Goal: Transaction & Acquisition: Purchase product/service

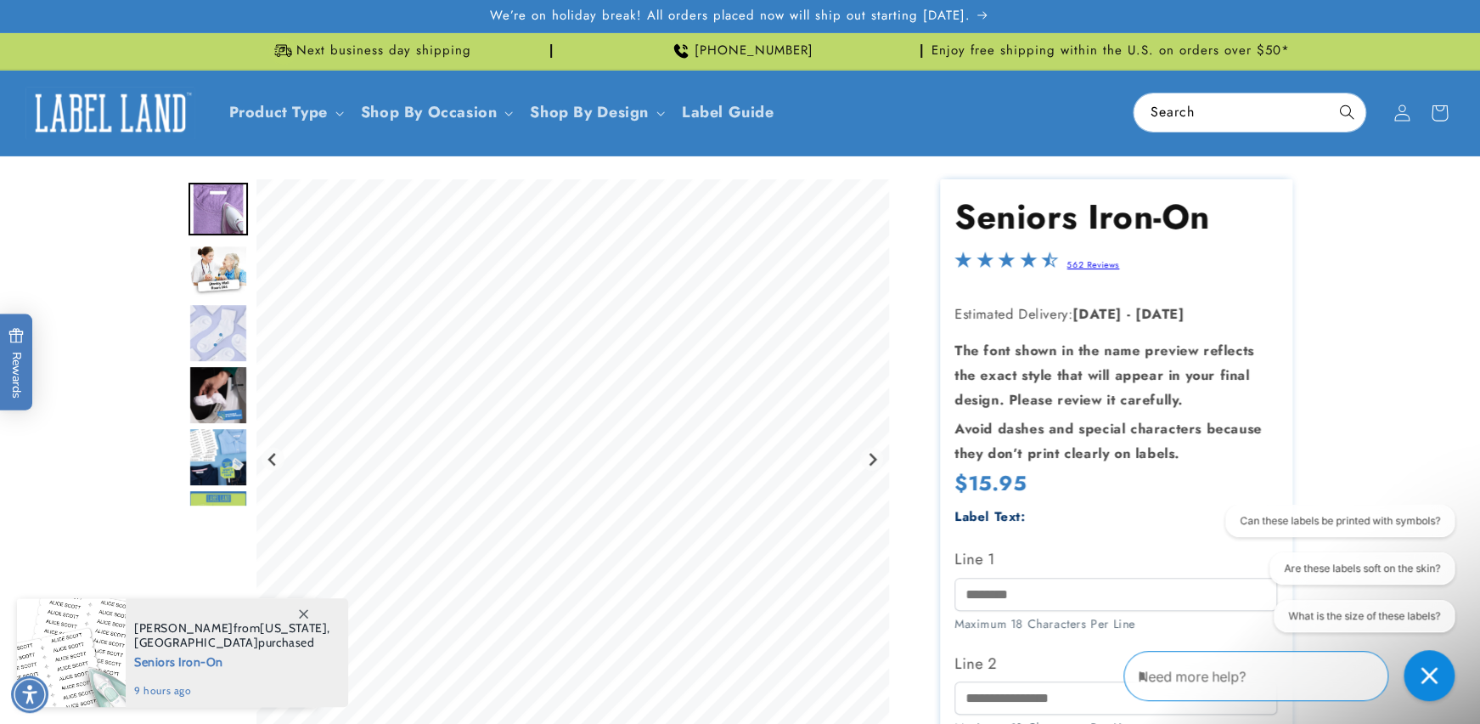
click at [213, 272] on img "Go to slide 2" at bounding box center [218, 271] width 59 height 53
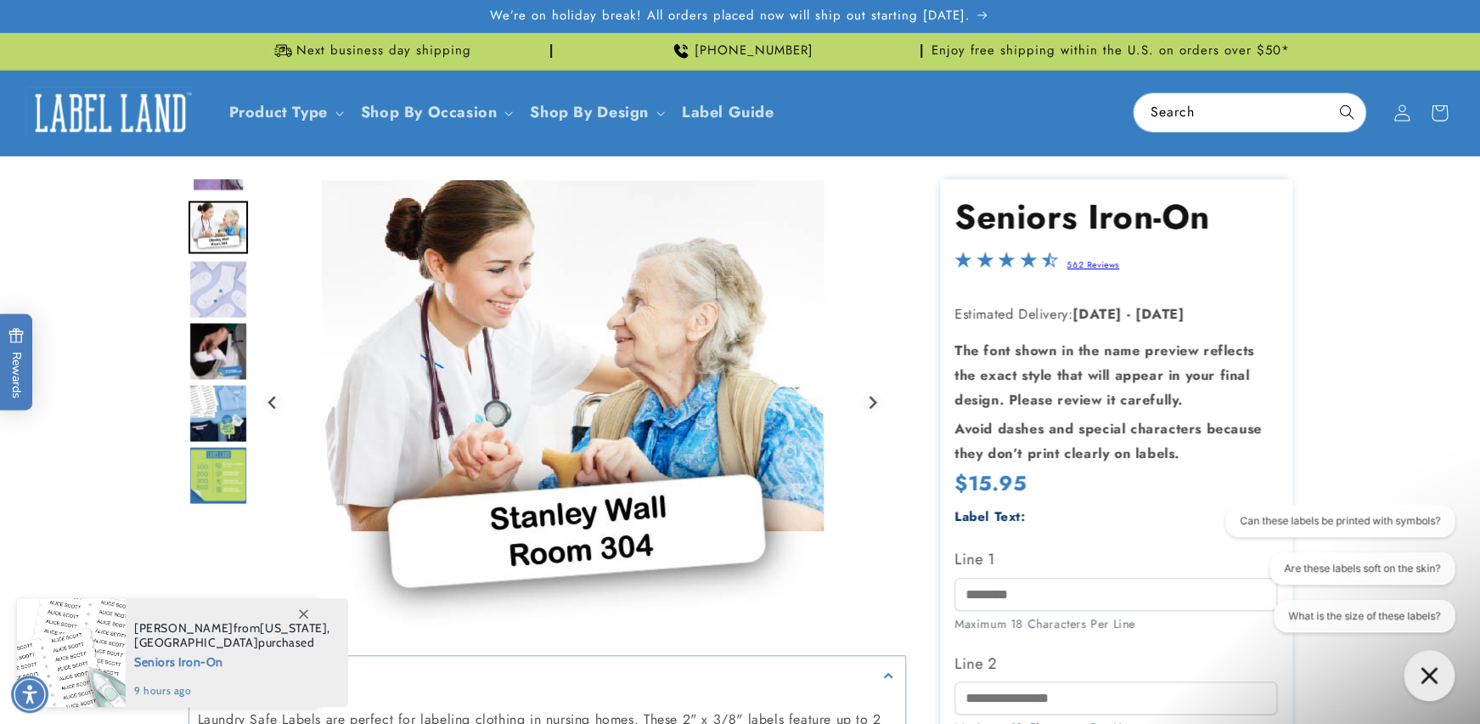
click at [205, 337] on img "Go to slide 4" at bounding box center [218, 351] width 59 height 59
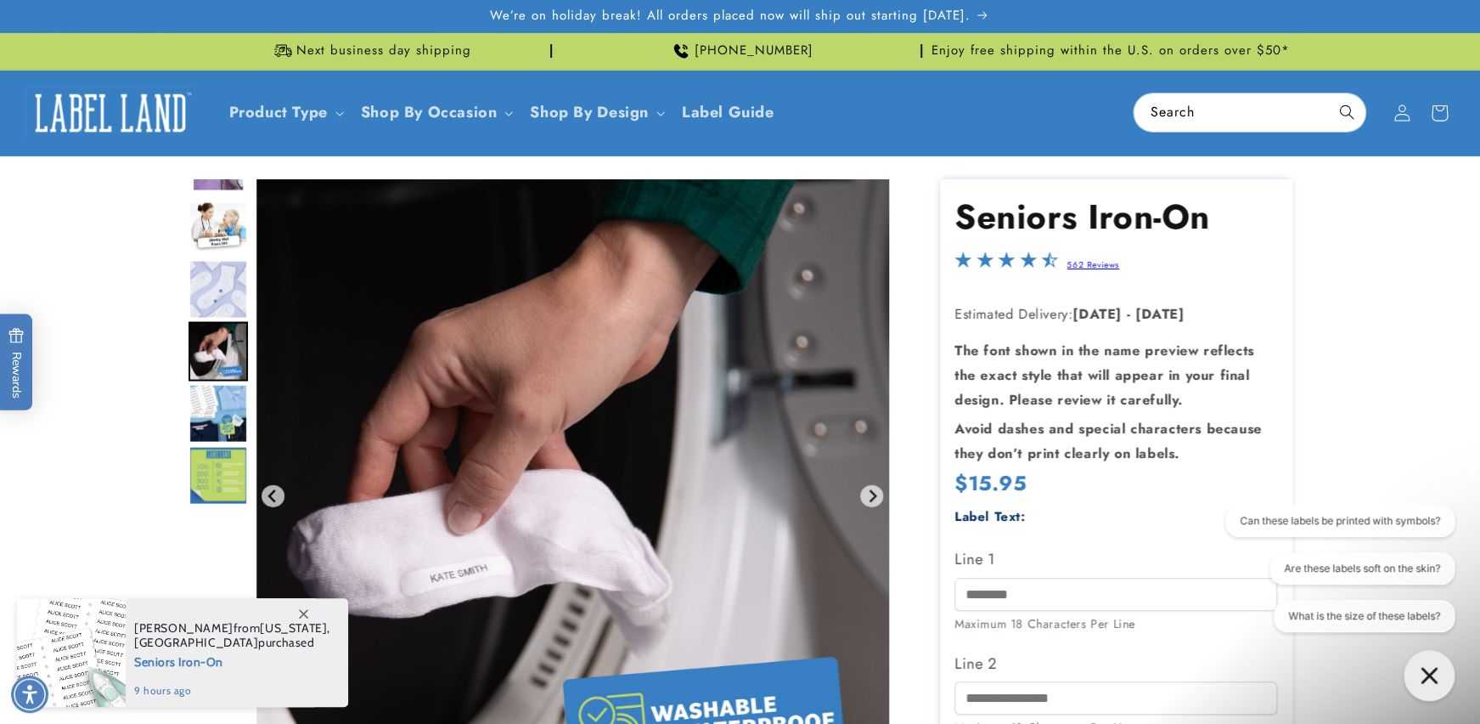
click at [200, 405] on img "Go to slide 5" at bounding box center [218, 413] width 59 height 59
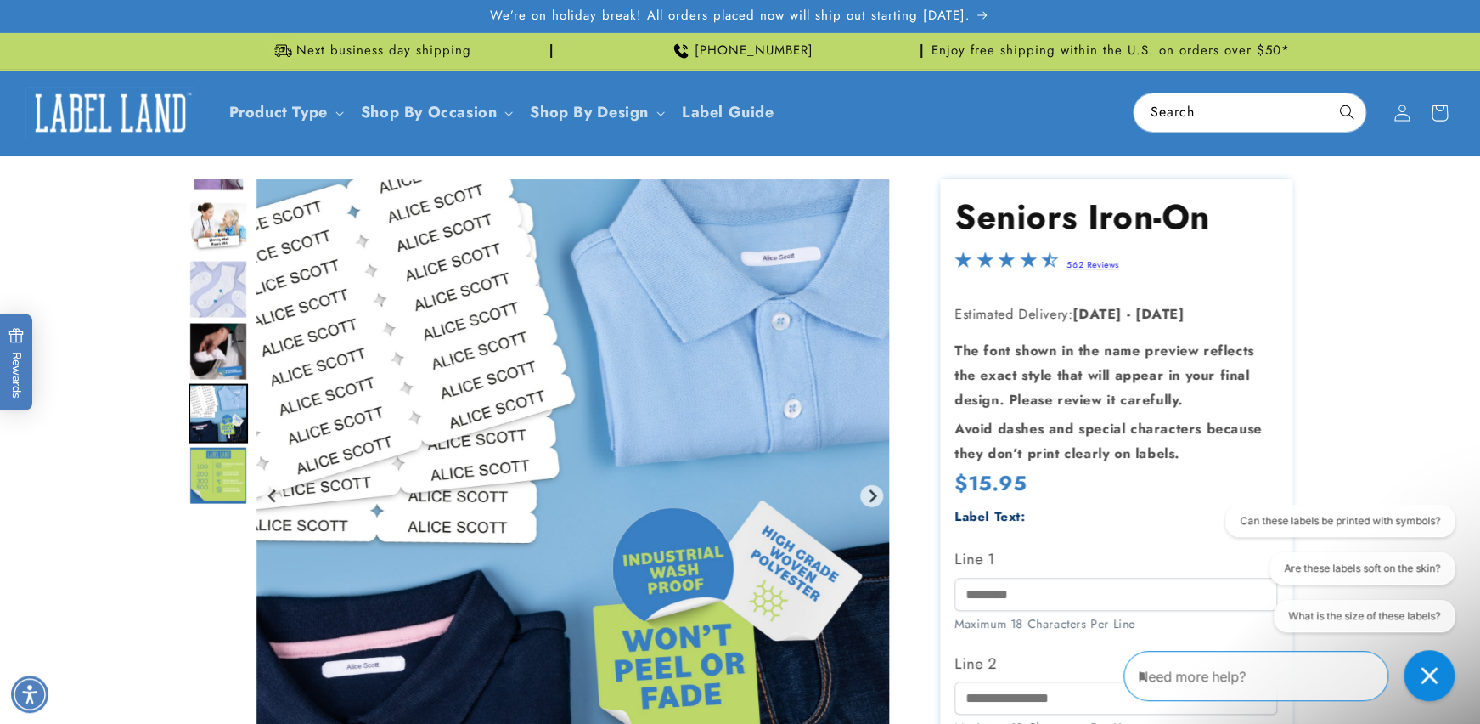
click at [211, 461] on img "Go to slide 6" at bounding box center [218, 475] width 59 height 59
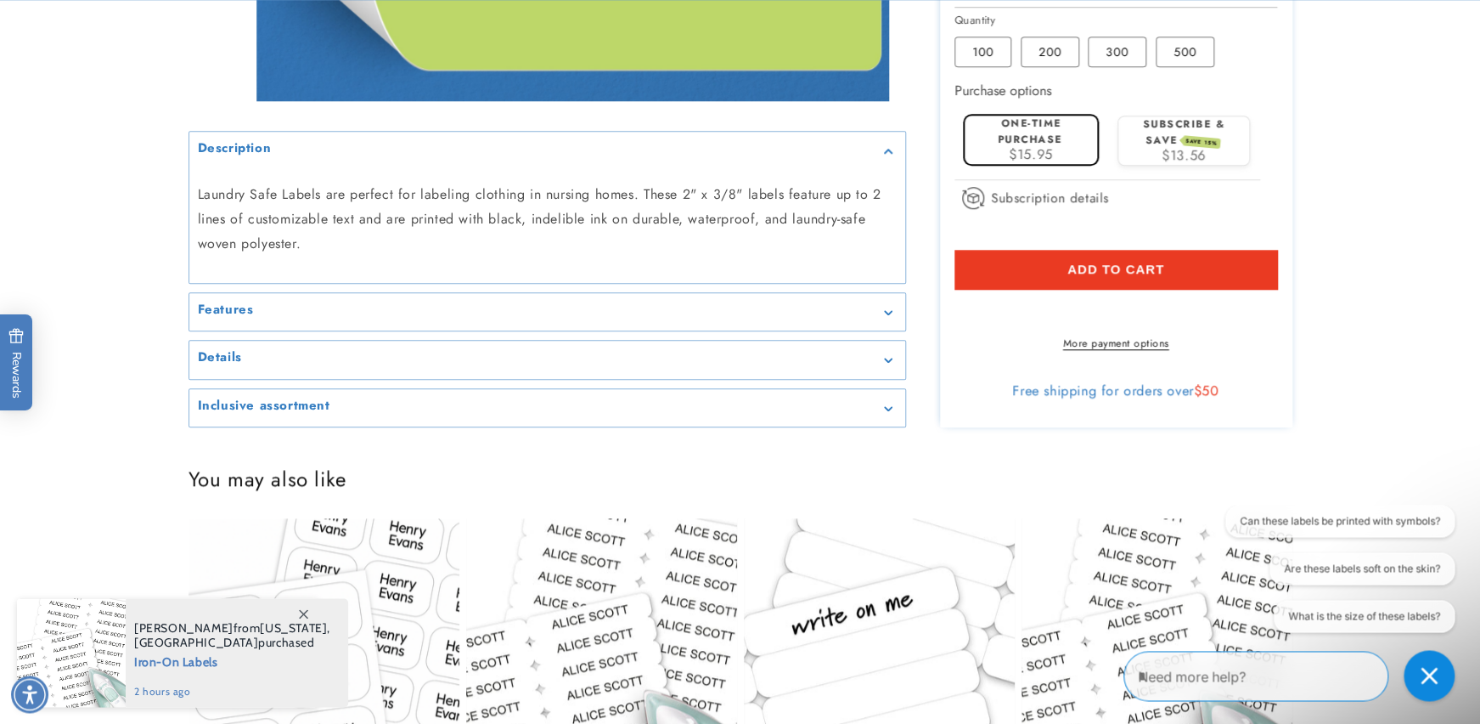
scroll to position [768, 0]
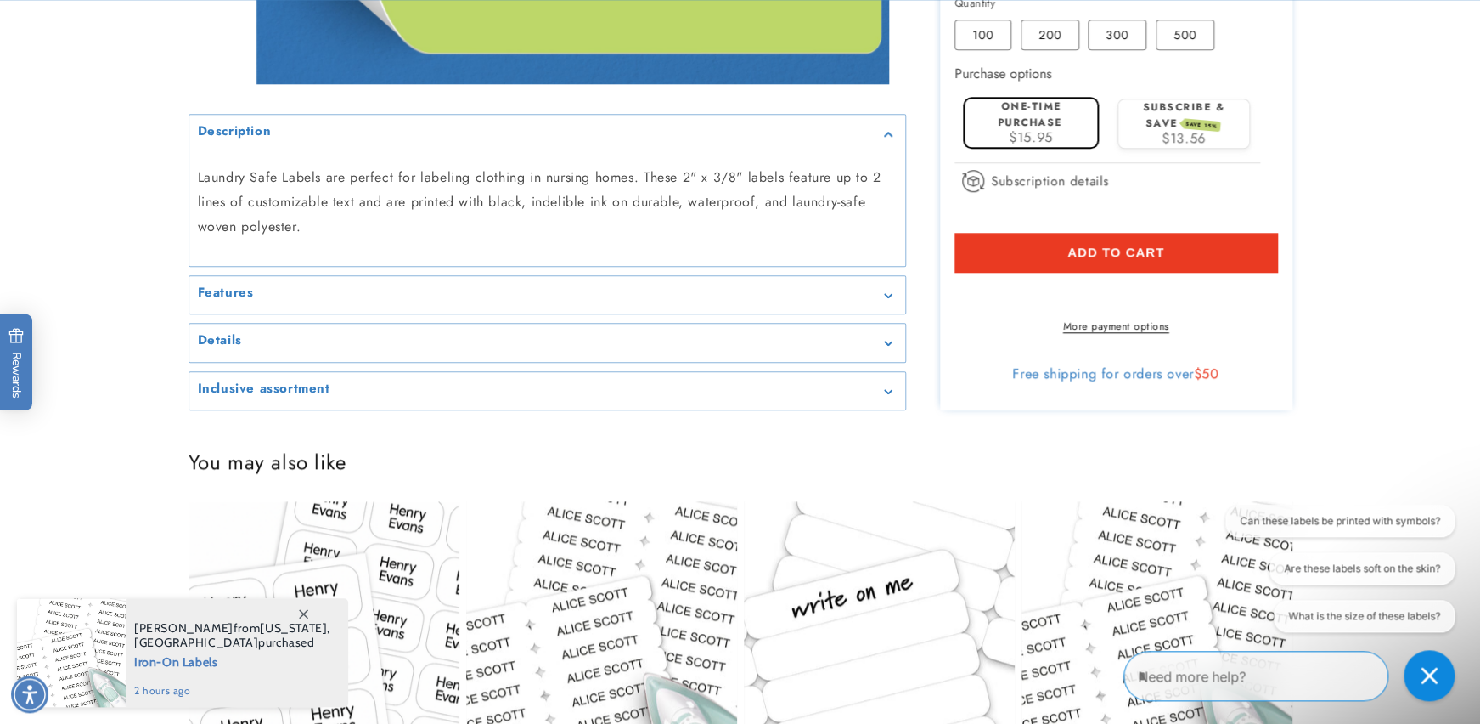
click at [887, 301] on div "Features" at bounding box center [547, 295] width 699 height 13
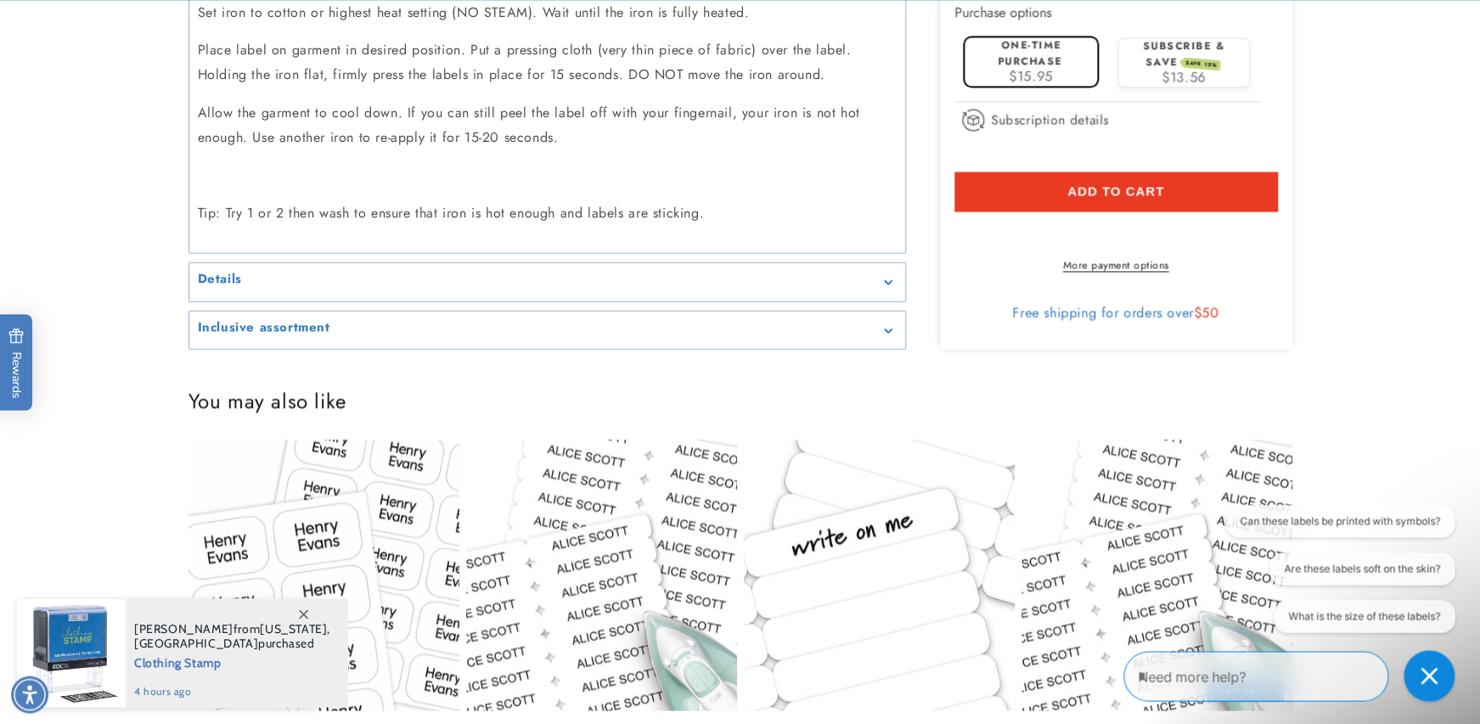
scroll to position [1198, 0]
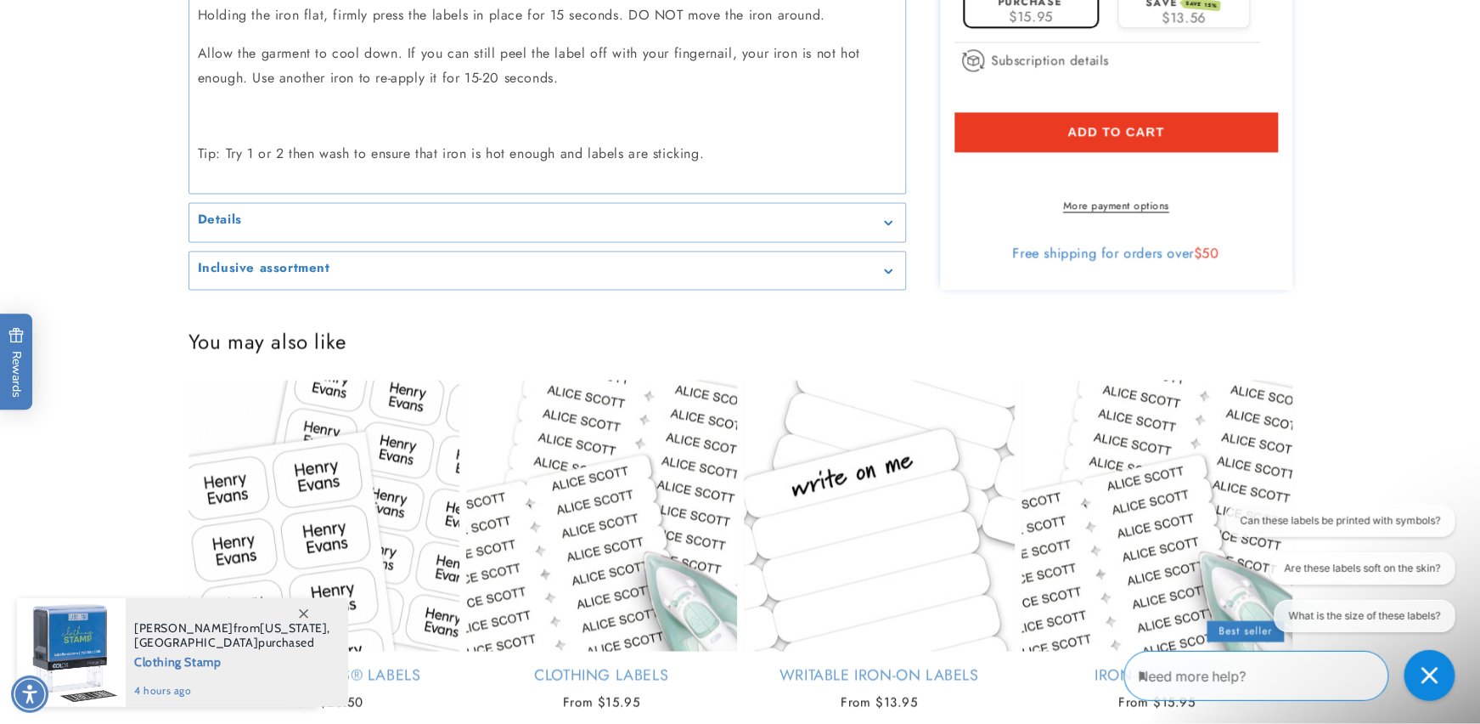
click at [882, 220] on div "Details" at bounding box center [547, 223] width 699 height 13
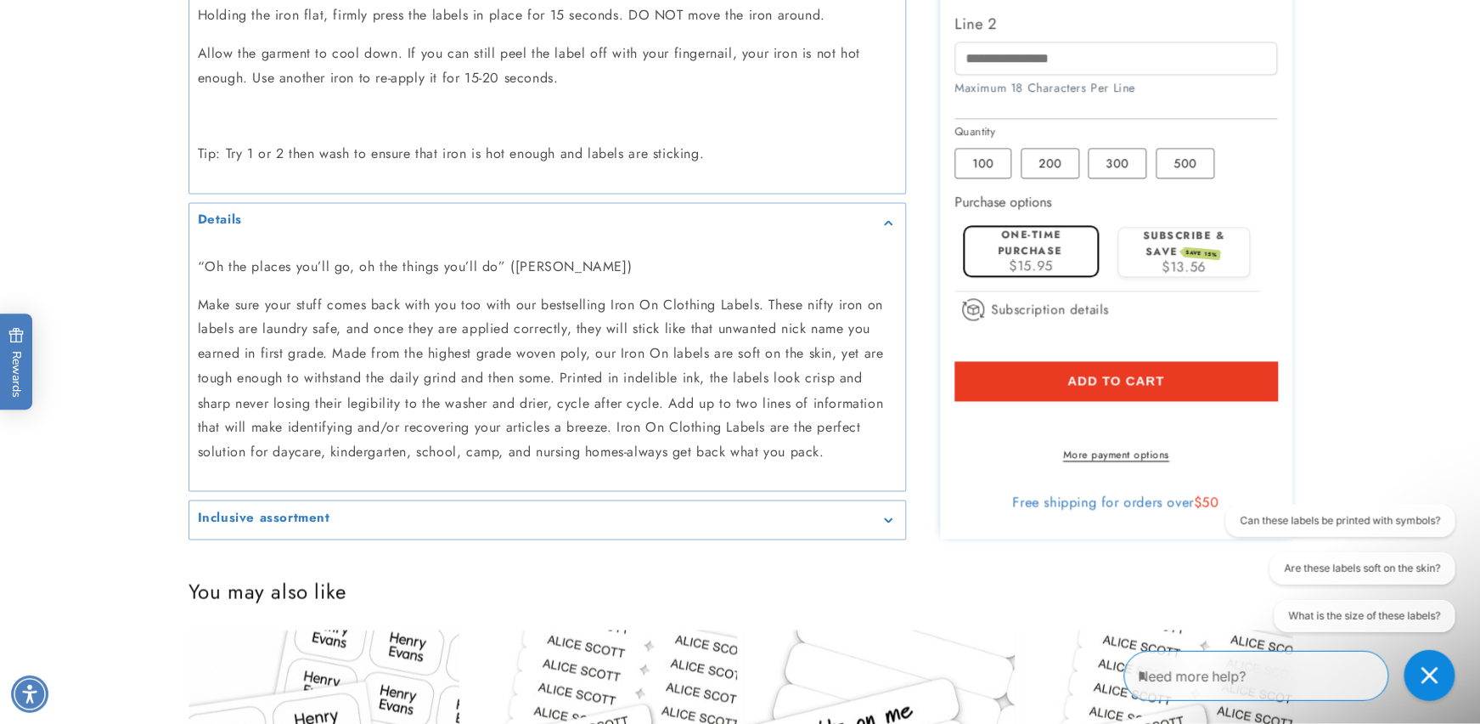
click at [882, 521] on div "Inclusive assortment" at bounding box center [547, 520] width 699 height 13
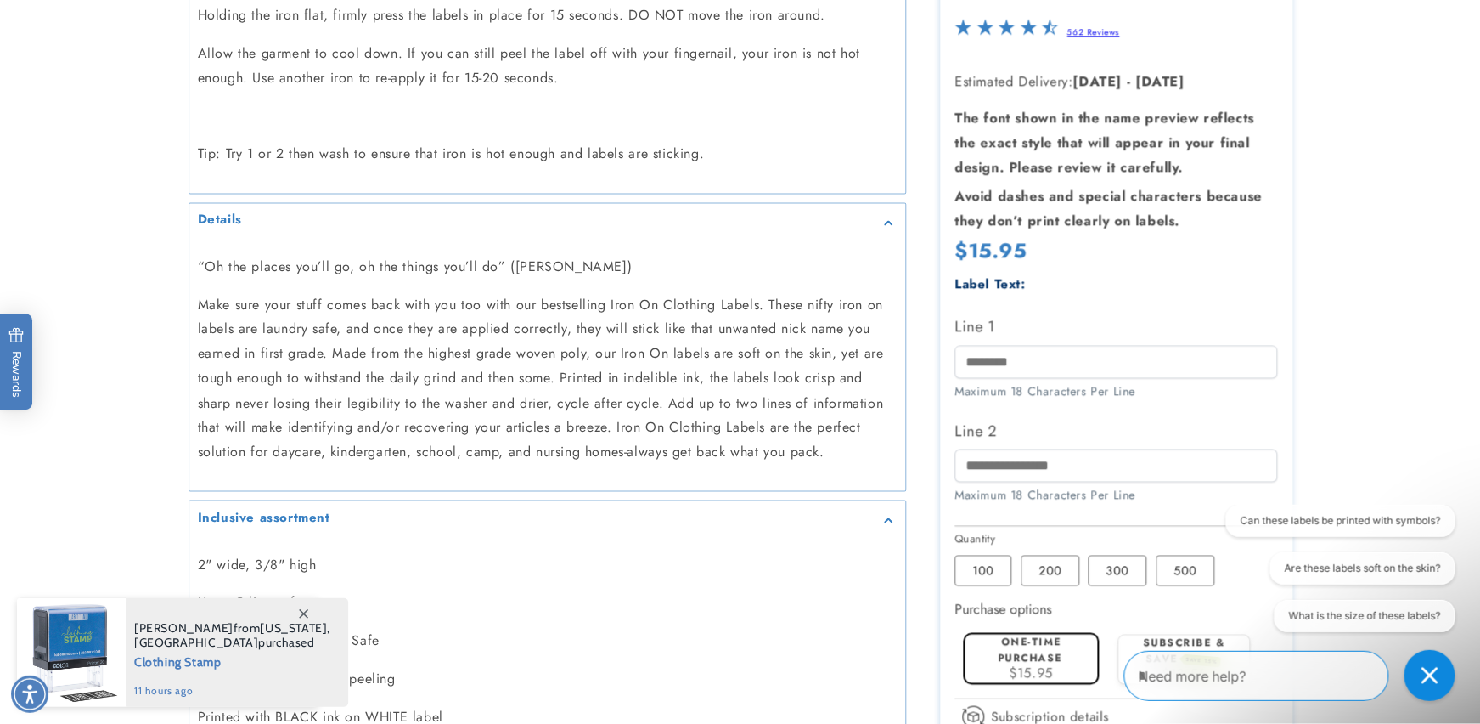
click at [302, 614] on icon at bounding box center [303, 613] width 9 height 9
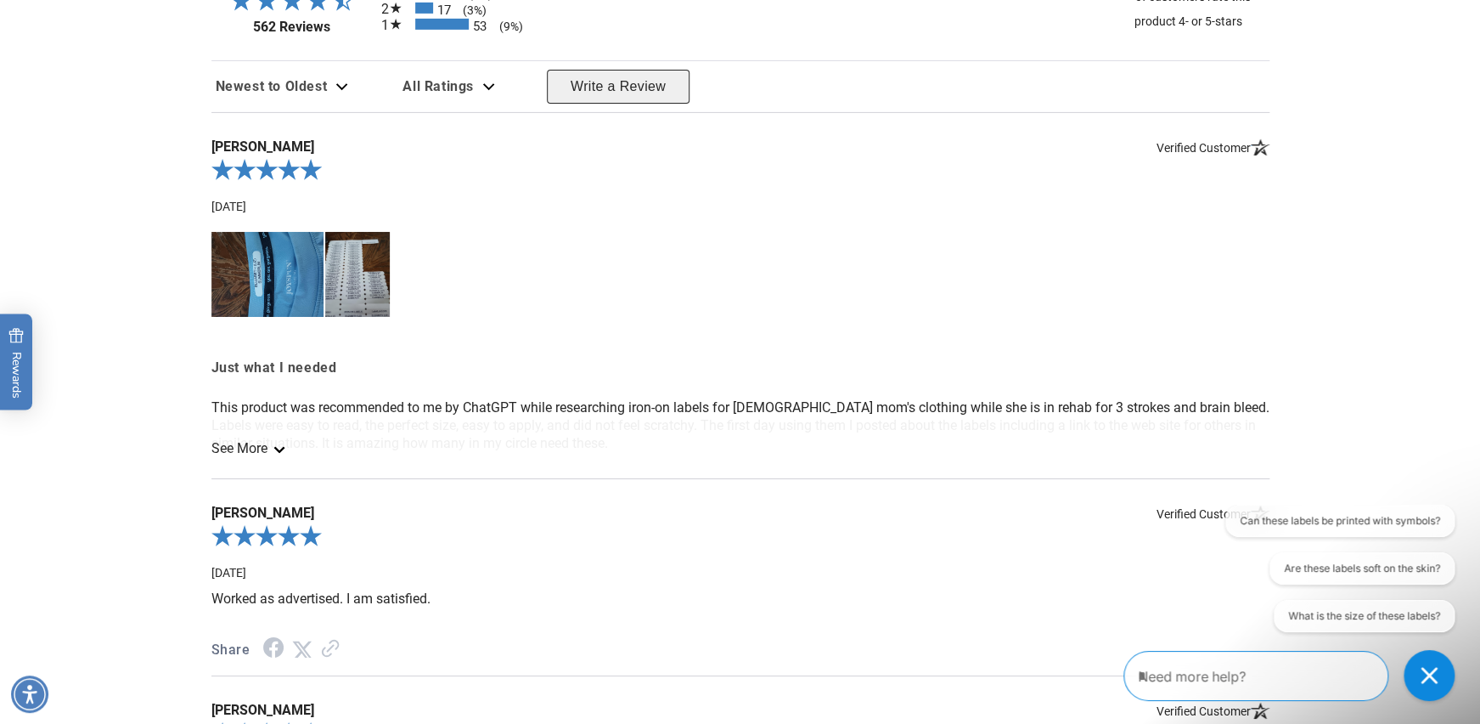
scroll to position [2774, 0]
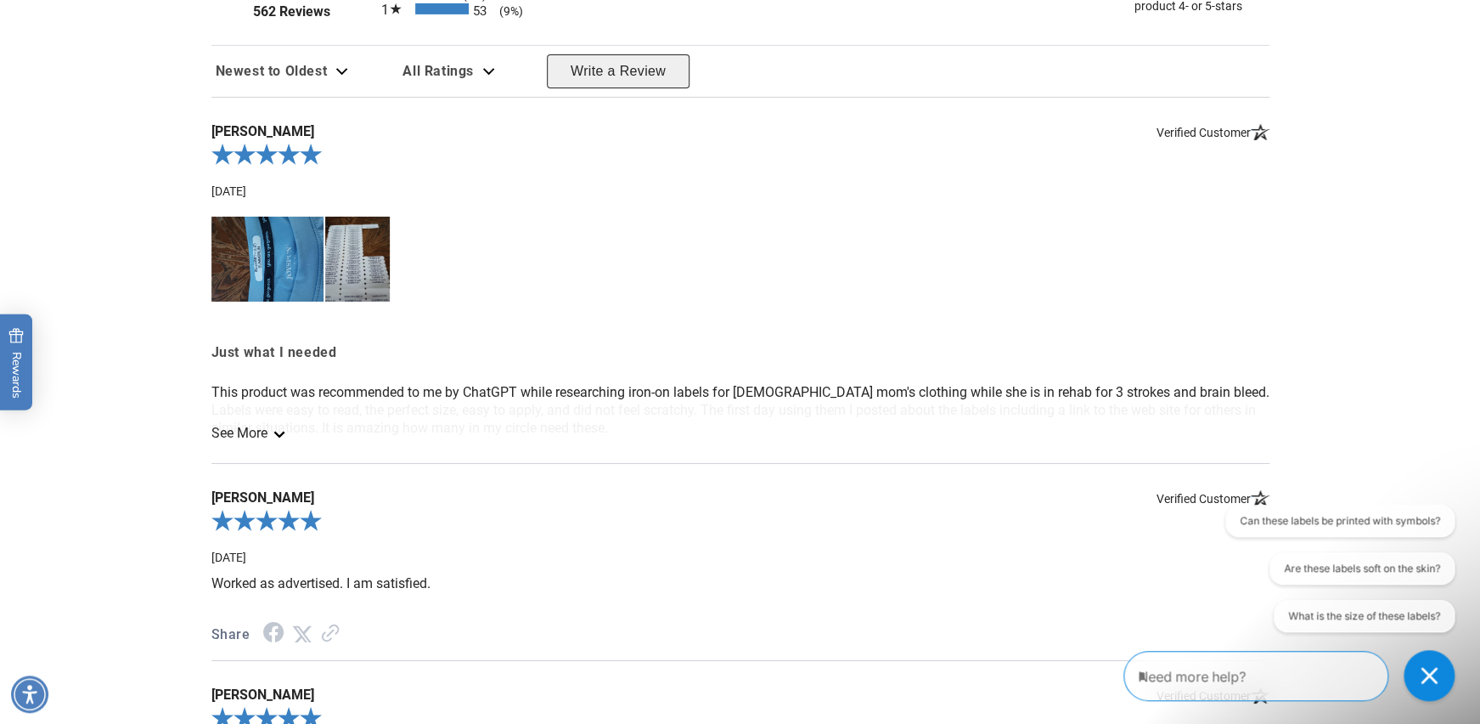
click at [279, 434] on icon "See more" at bounding box center [279, 434] width 14 height 7
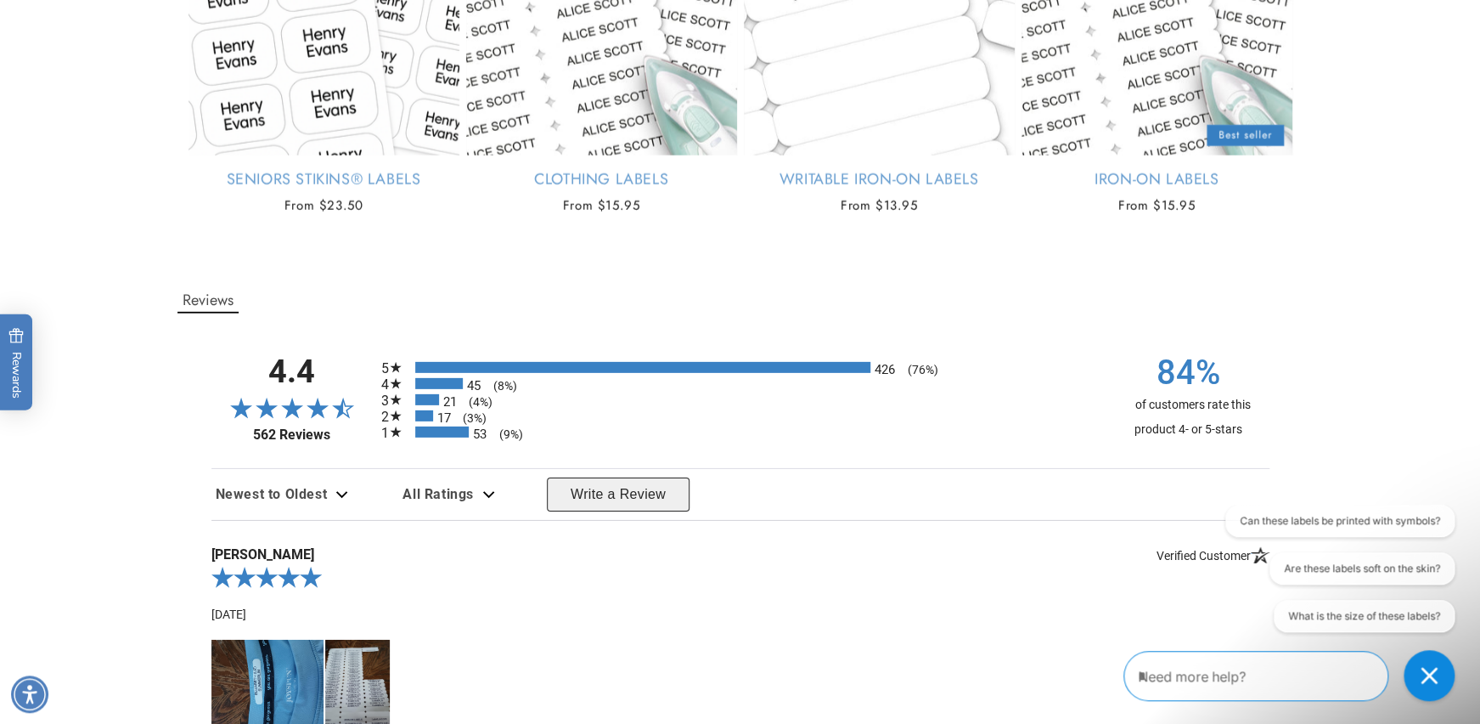
scroll to position [2402, 0]
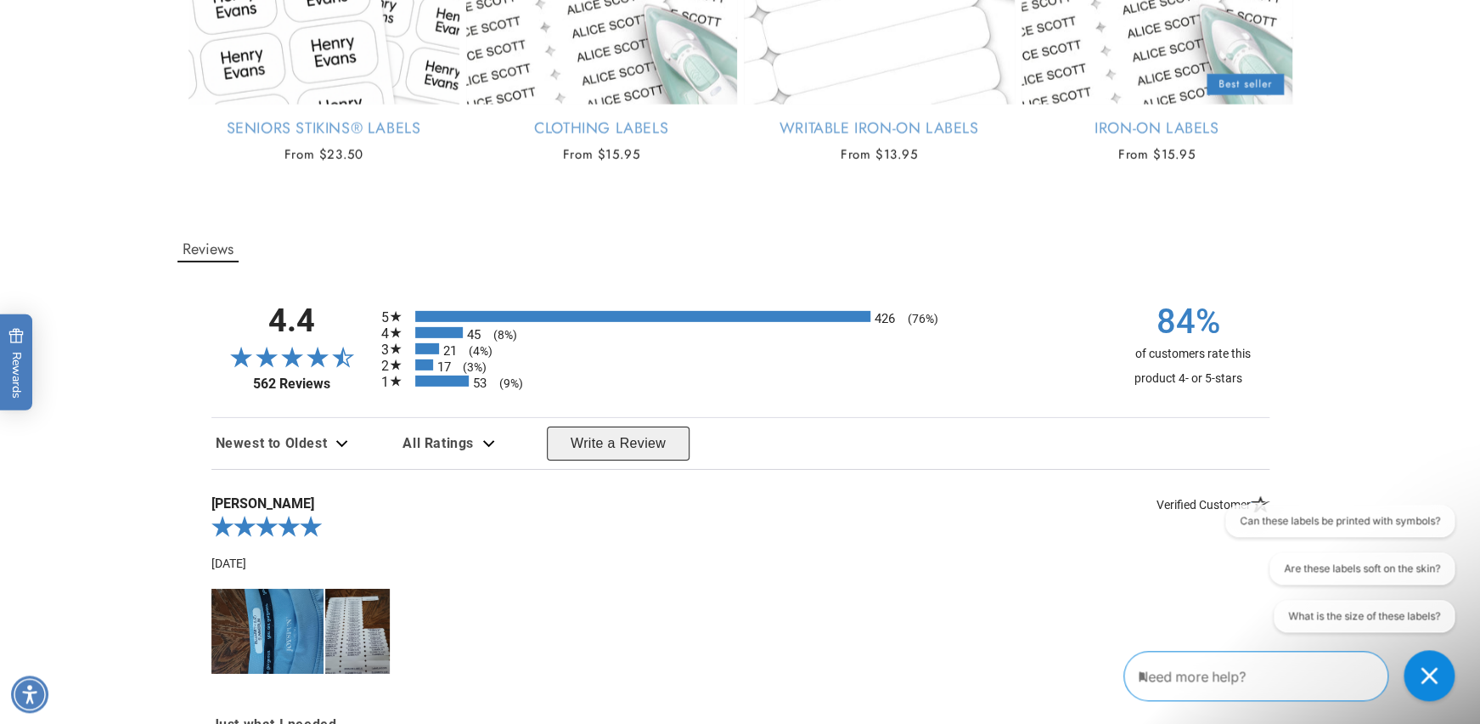
click at [432, 349] on div "21 (4%)" at bounding box center [427, 348] width 24 height 11
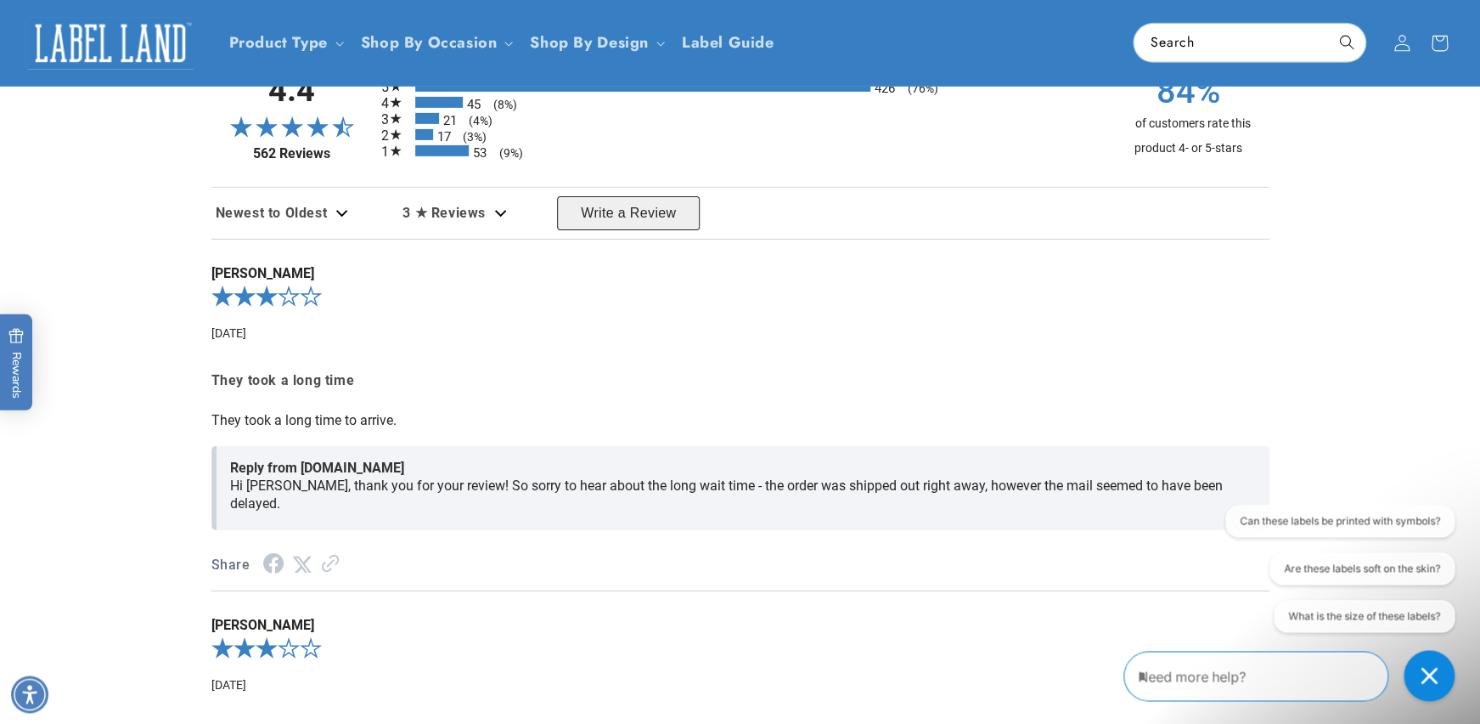
scroll to position [2617, 0]
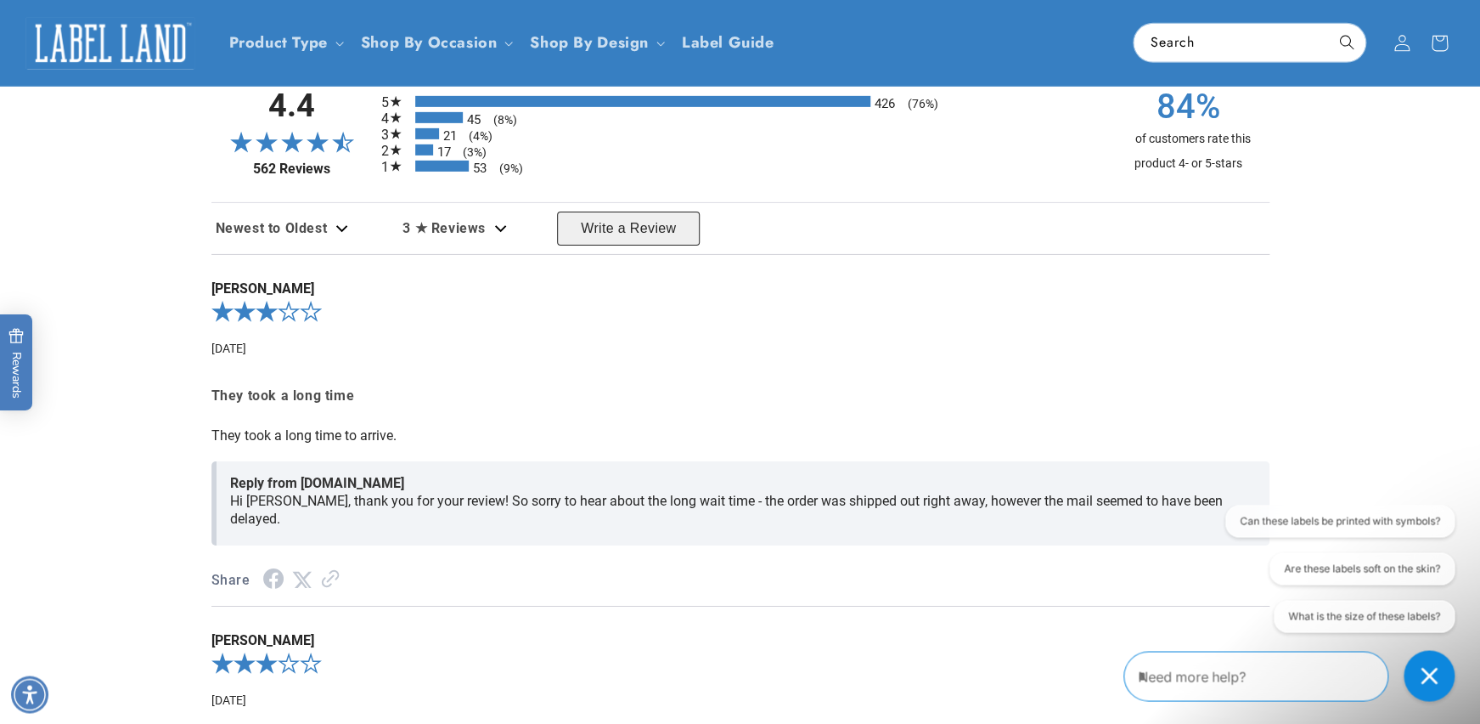
click at [425, 146] on div "17 (3%)" at bounding box center [424, 149] width 18 height 11
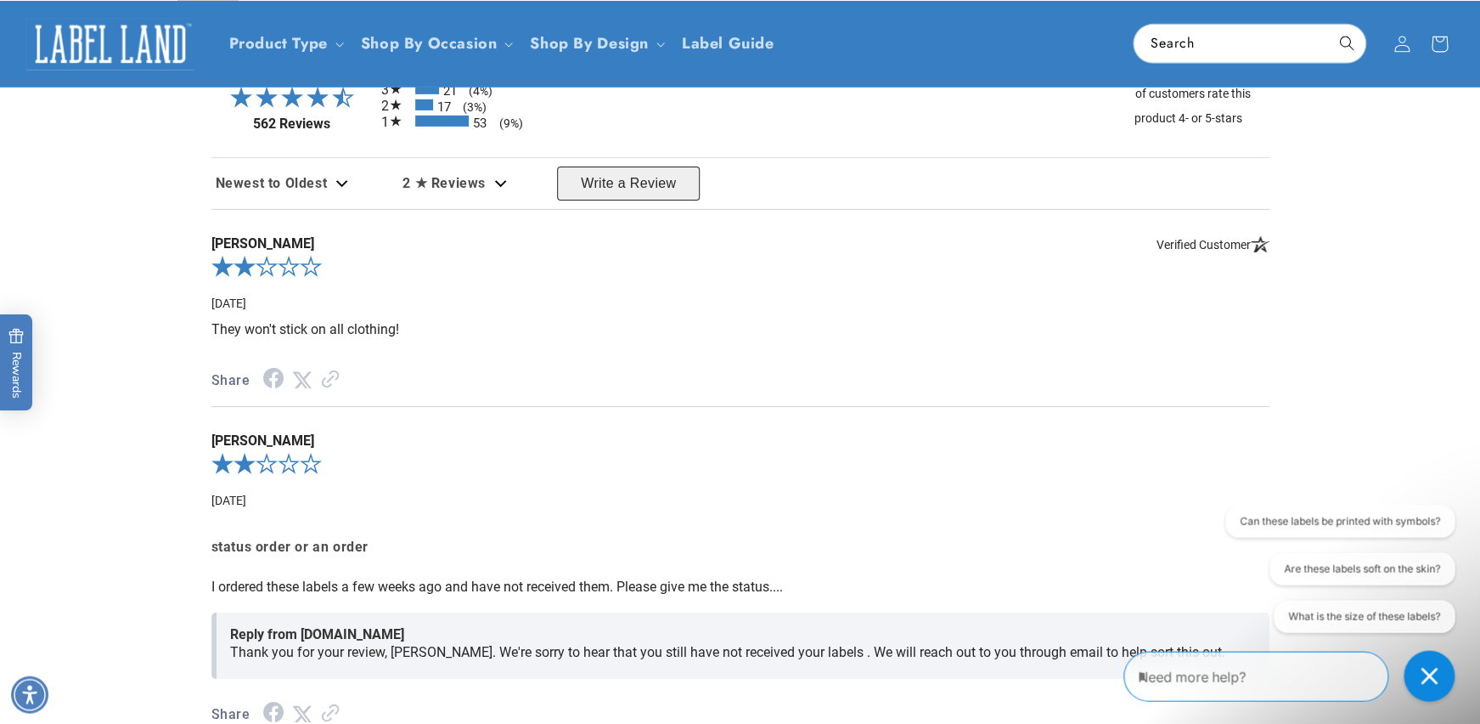
scroll to position [2601, 0]
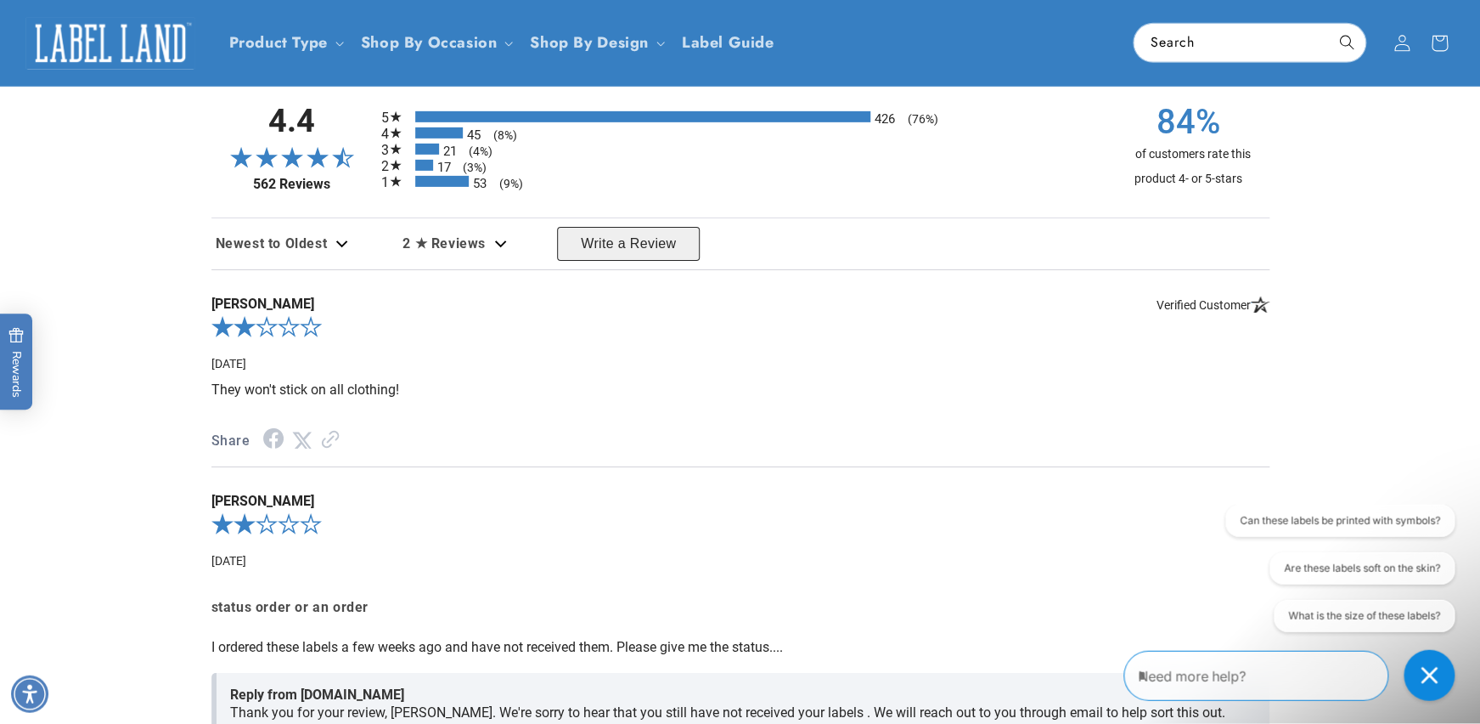
click at [465, 178] on div "53 (9%)" at bounding box center [442, 181] width 54 height 11
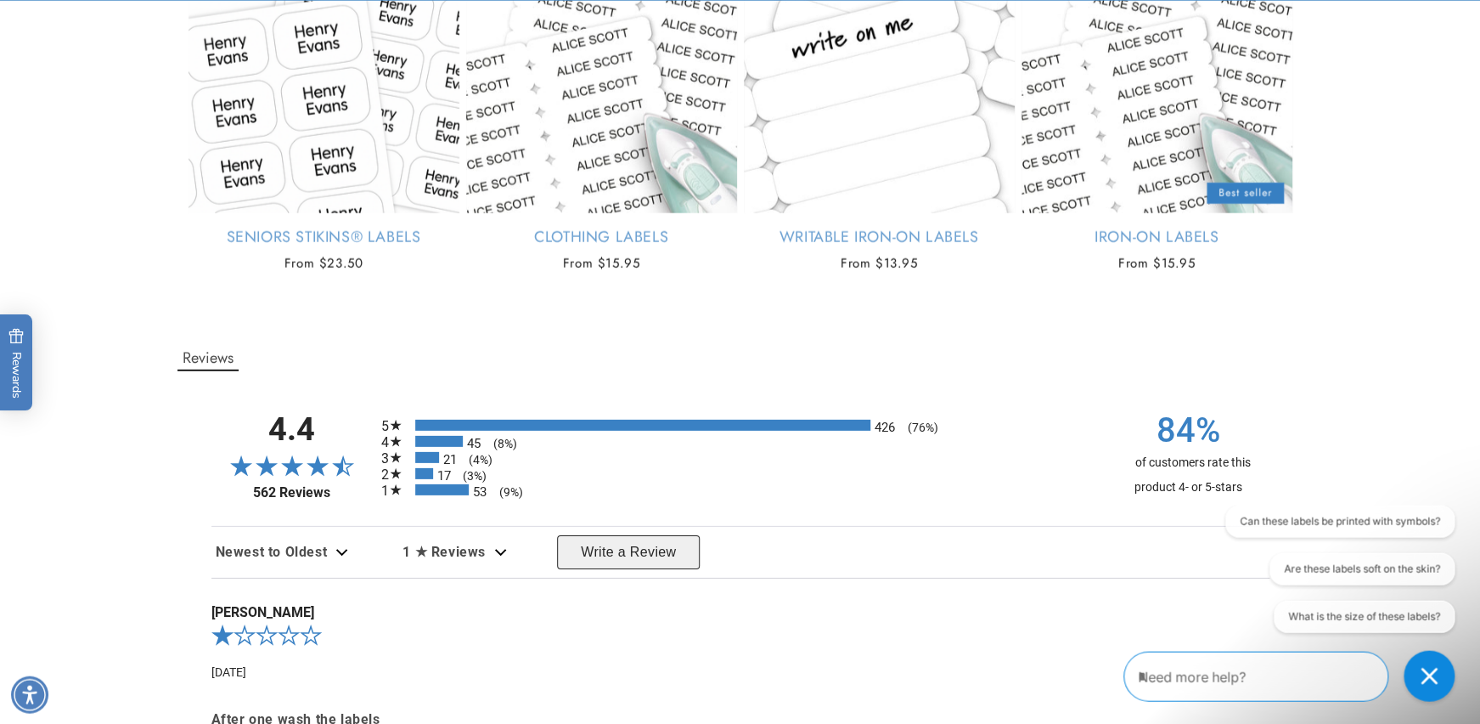
scroll to position [2262, 0]
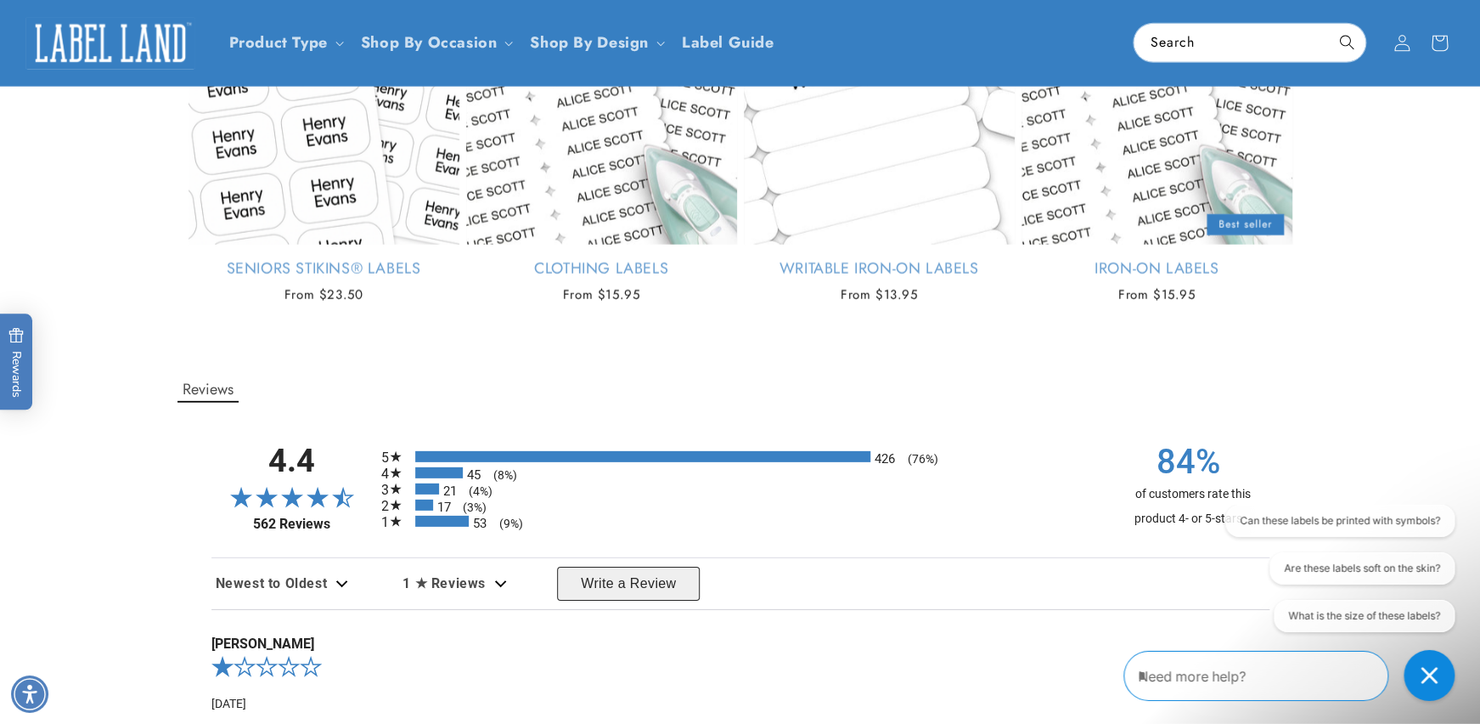
click at [449, 471] on div "45 (8%)" at bounding box center [439, 472] width 48 height 11
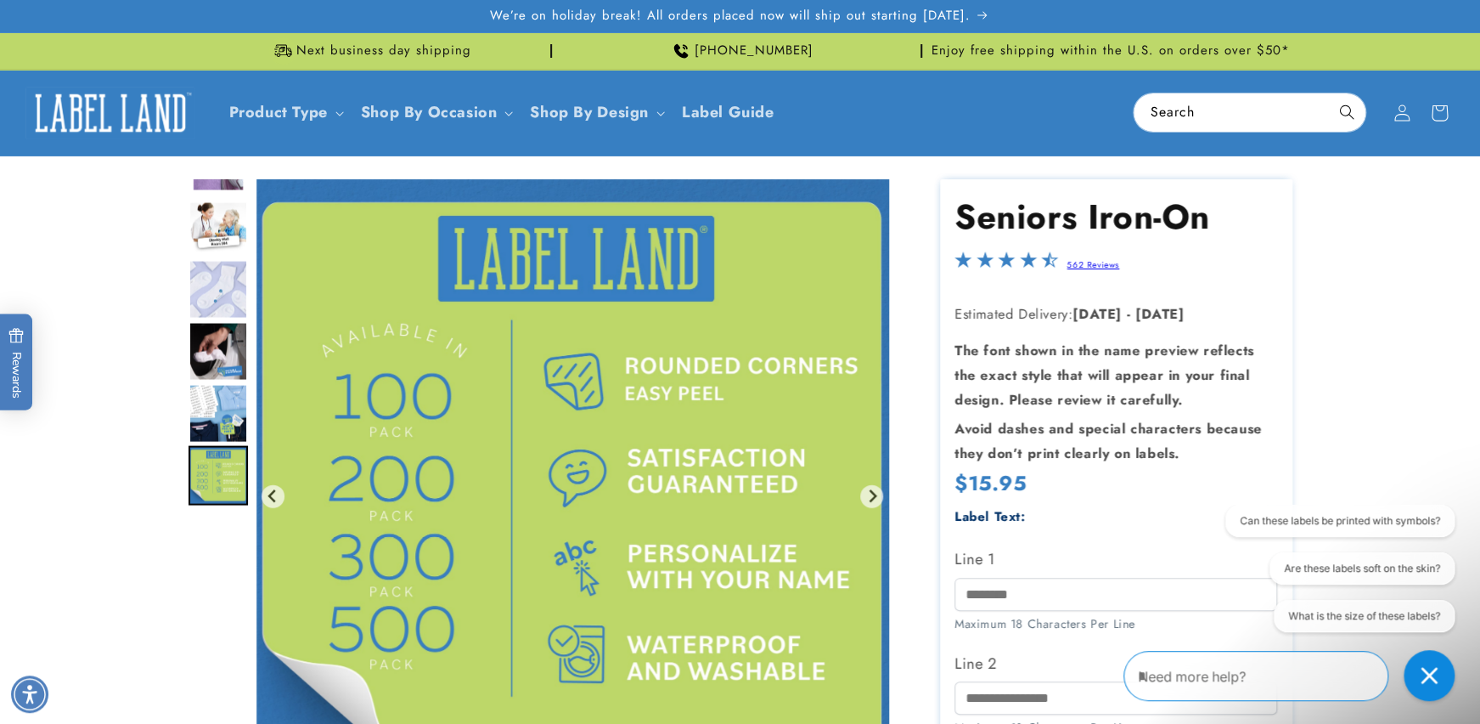
scroll to position [2662, 0]
